Goal: Information Seeking & Learning: Learn about a topic

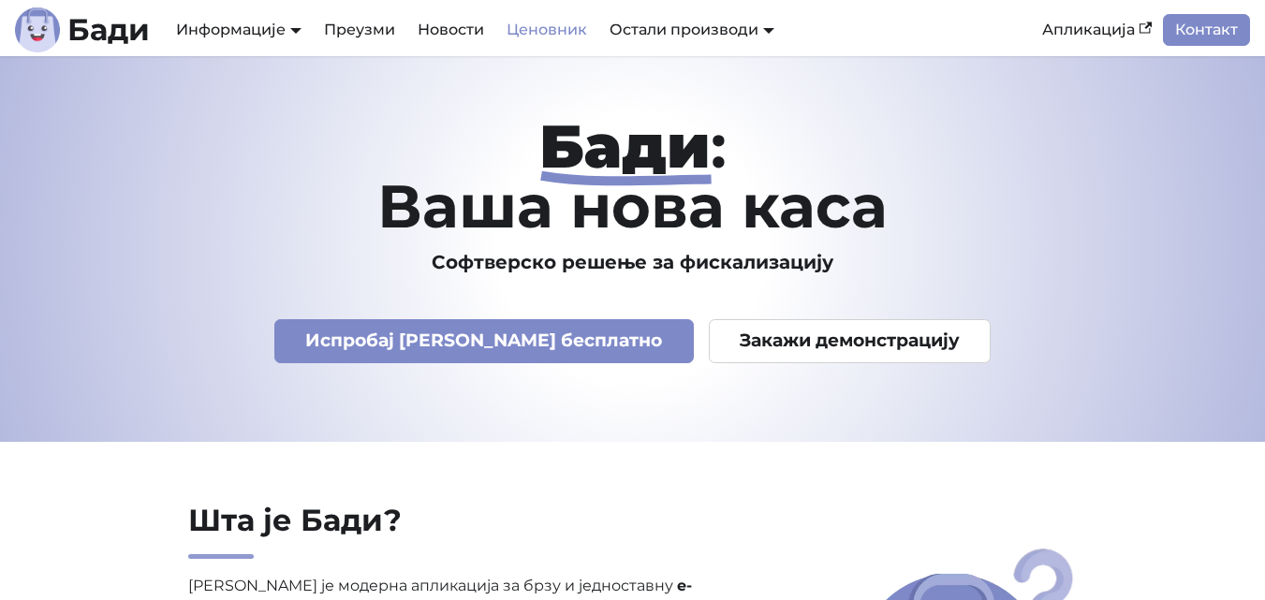
click at [550, 32] on link "Ценовник" at bounding box center [546, 30] width 103 height 32
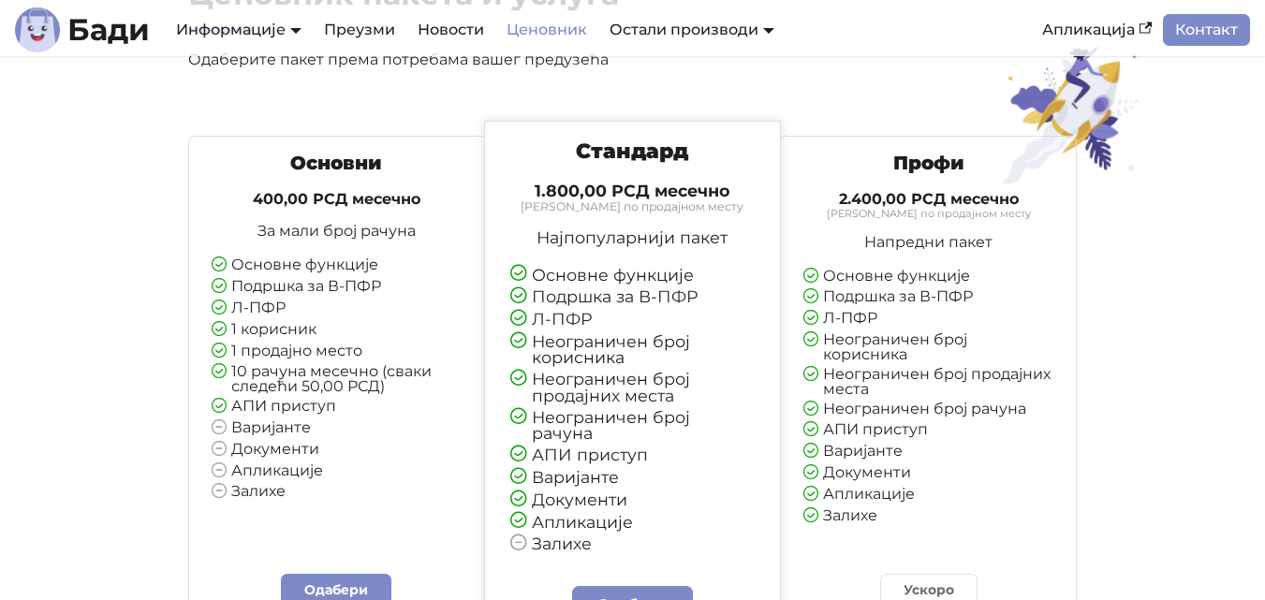
scroll to position [164, 0]
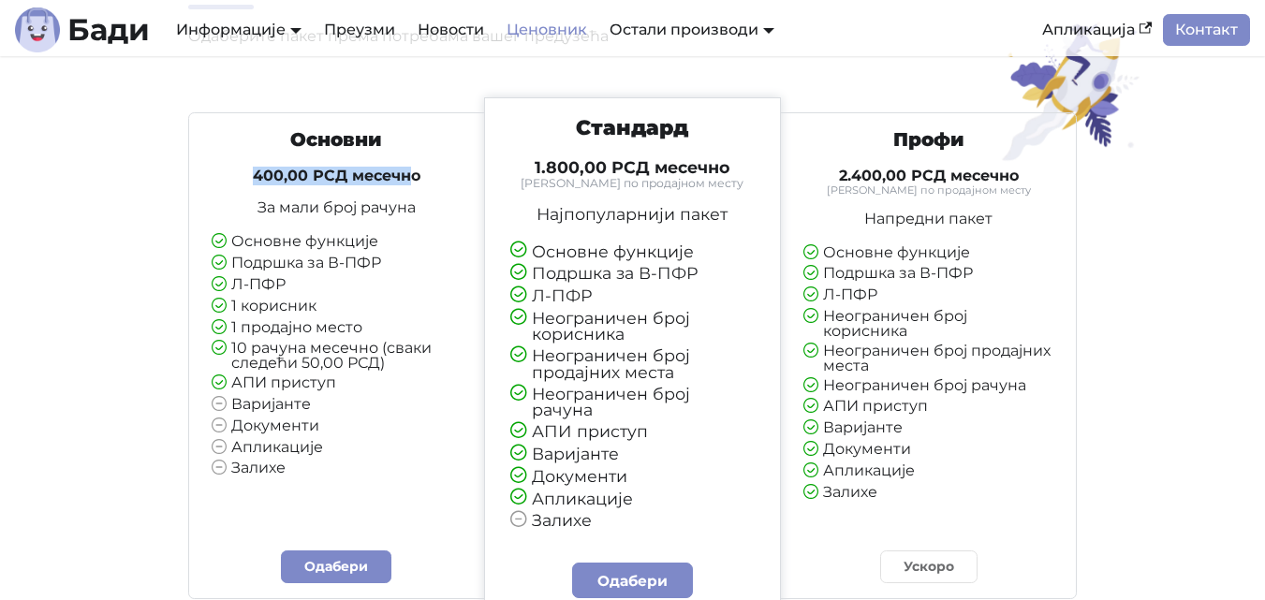
drag, startPoint x: 250, startPoint y: 176, endPoint x: 405, endPoint y: 183, distance: 155.5
click at [405, 183] on h4 "400,00 РСД месечно" at bounding box center [337, 176] width 250 height 19
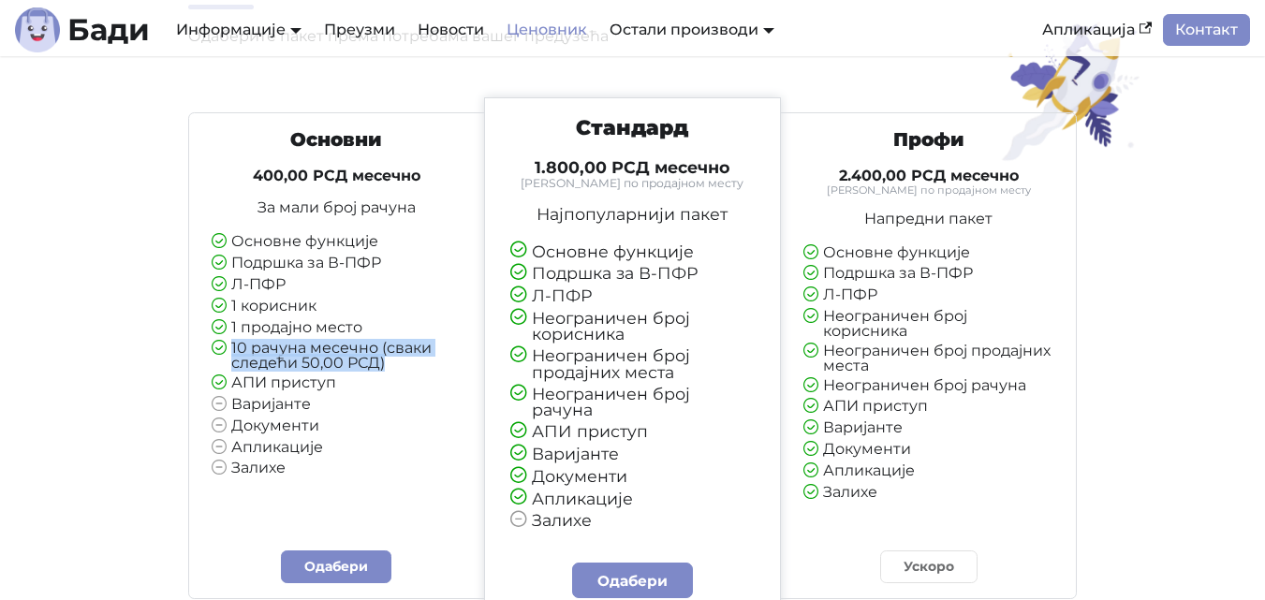
drag, startPoint x: 232, startPoint y: 348, endPoint x: 397, endPoint y: 363, distance: 165.4
click at [397, 363] on li "10 рачуна месечно (сваки следећи 50,00 РСД)" at bounding box center [337, 356] width 250 height 30
